Goal: Task Accomplishment & Management: Use online tool/utility

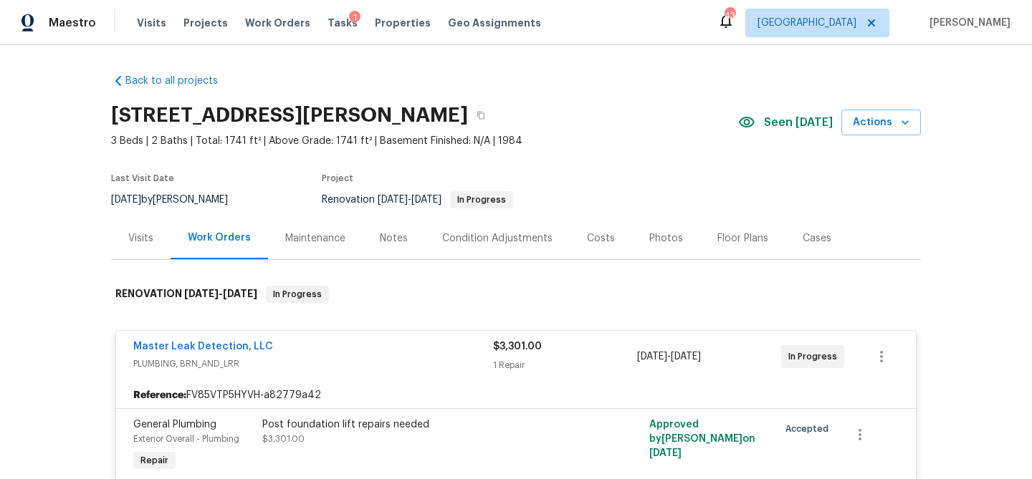
scroll to position [219, 0]
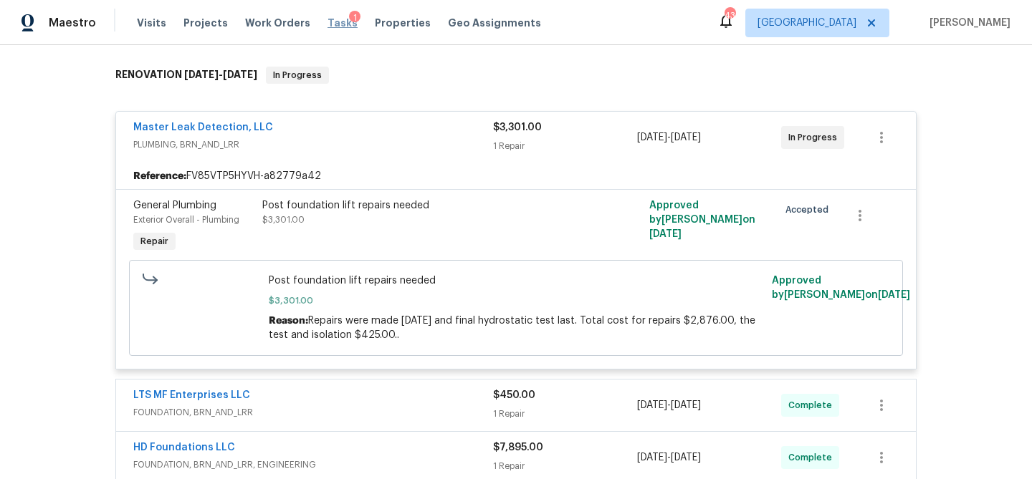
click at [327, 21] on span "Tasks" at bounding box center [342, 23] width 30 height 10
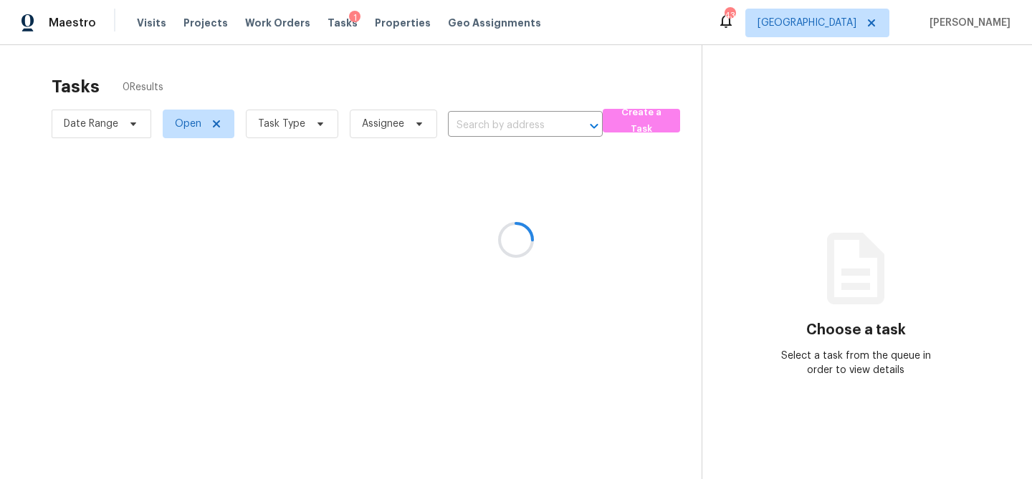
click at [311, 120] on div at bounding box center [516, 239] width 1032 height 479
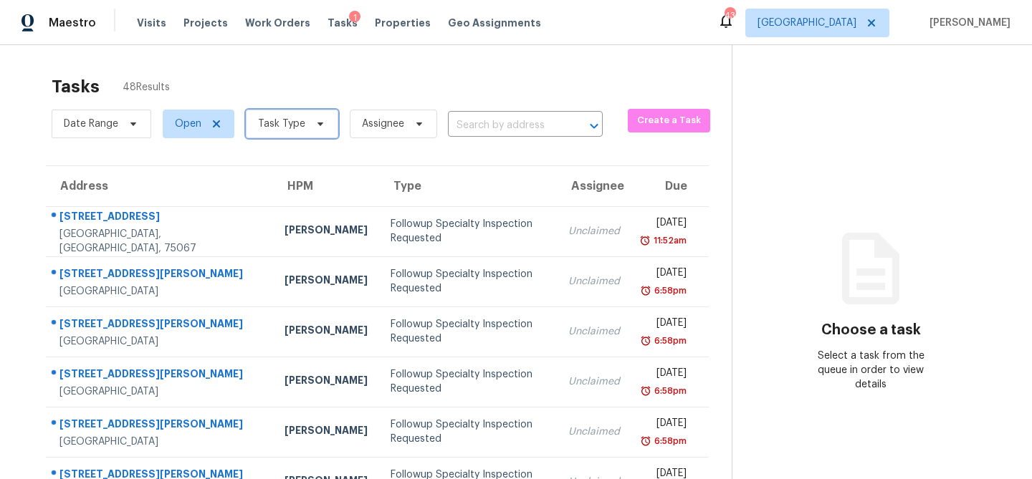
click at [315, 120] on icon at bounding box center [320, 123] width 11 height 11
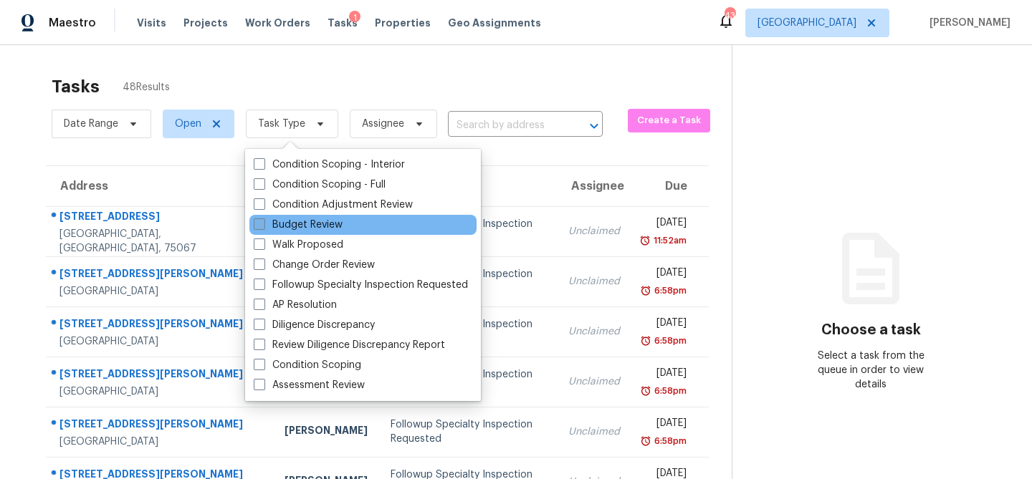
click at [284, 230] on label "Budget Review" at bounding box center [298, 225] width 89 height 14
click at [263, 227] on input "Budget Review" at bounding box center [258, 222] width 9 height 9
checkbox input "true"
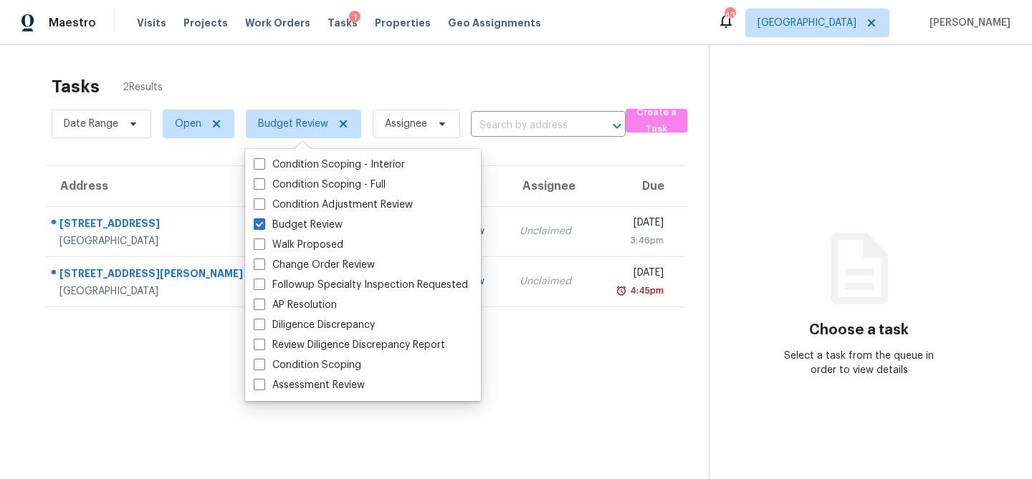
click at [332, 94] on div "Tasks 2 Results" at bounding box center [380, 86] width 657 height 37
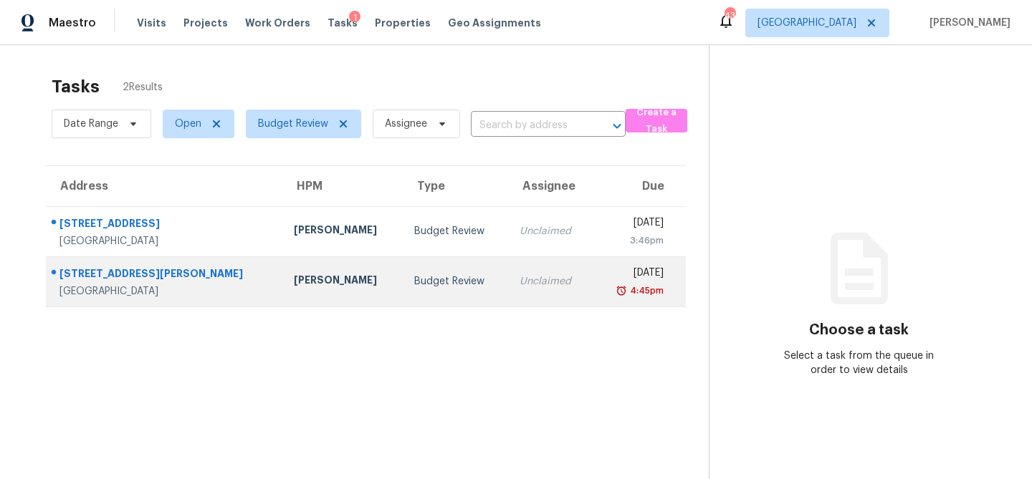
click at [294, 275] on div "Jason Fletcher" at bounding box center [342, 282] width 97 height 18
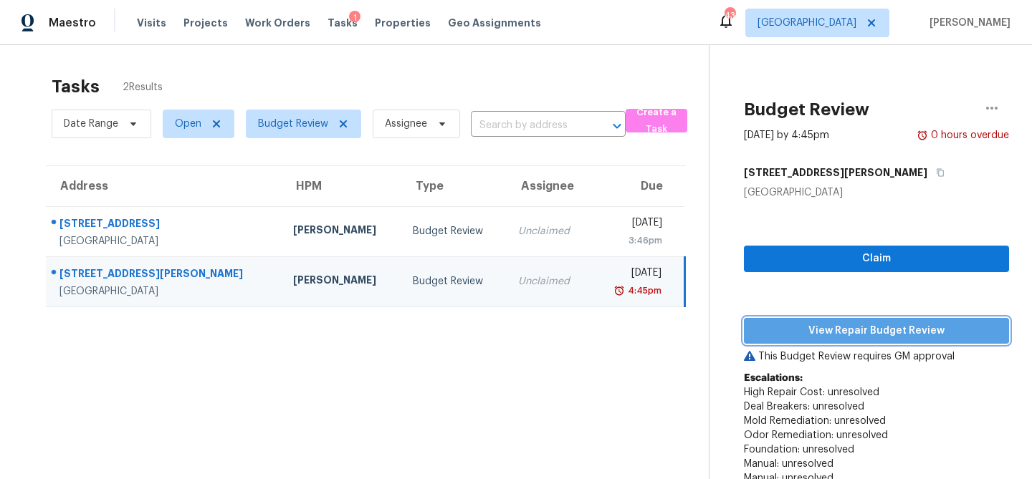
click at [792, 325] on span "View Repair Budget Review" at bounding box center [876, 331] width 242 height 18
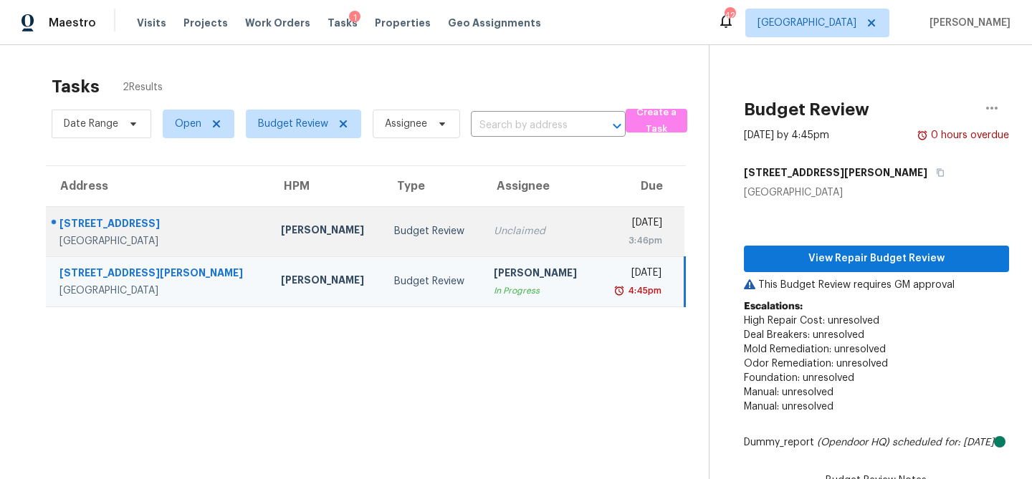
click at [417, 224] on td "Budget Review" at bounding box center [433, 231] width 100 height 50
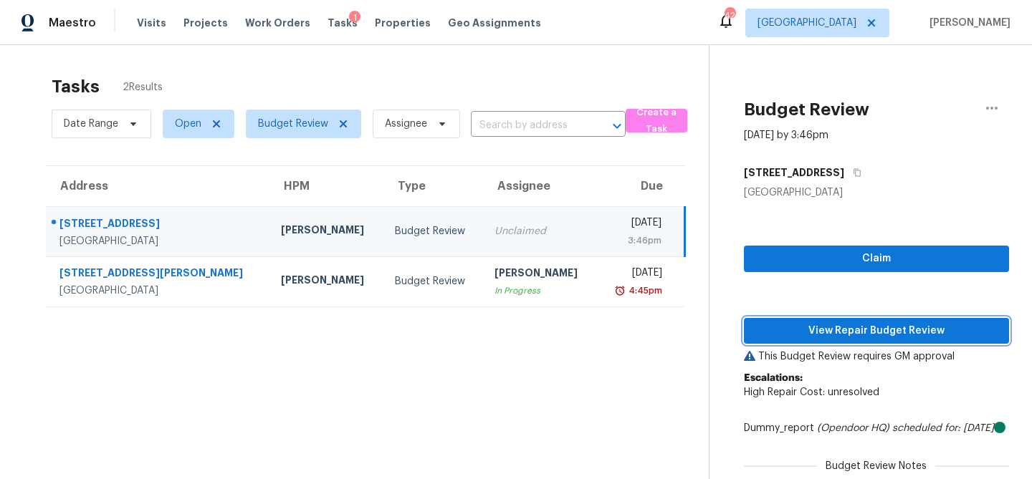
click at [779, 324] on span "View Repair Budget Review" at bounding box center [876, 331] width 242 height 18
